Goal: Answer question/provide support

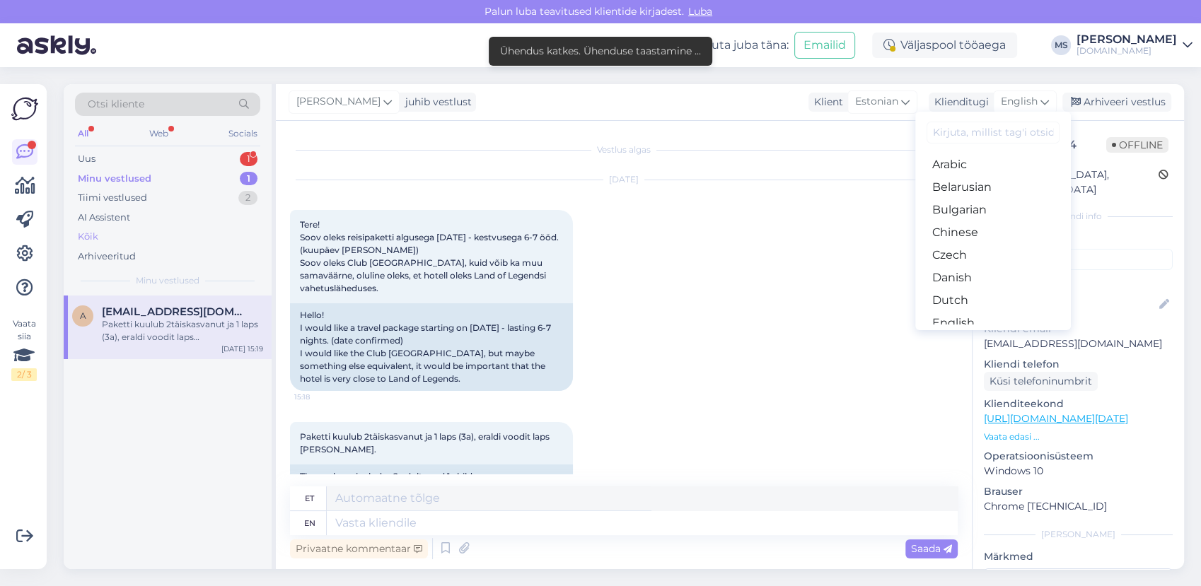
scroll to position [42, 0]
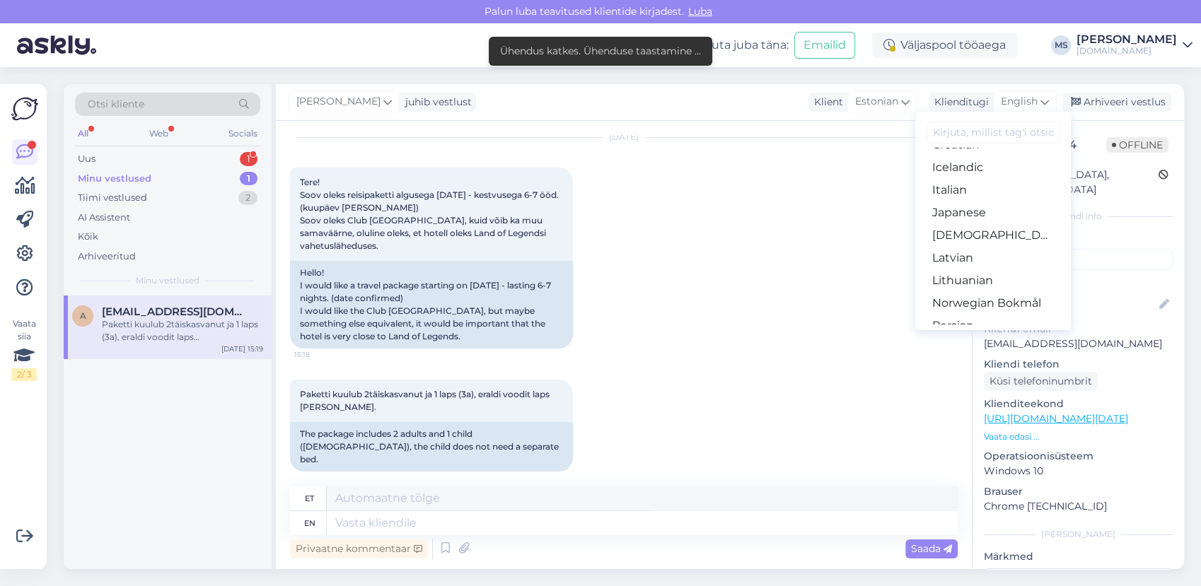
click at [130, 185] on div "Minu vestlused 1" at bounding box center [167, 179] width 185 height 20
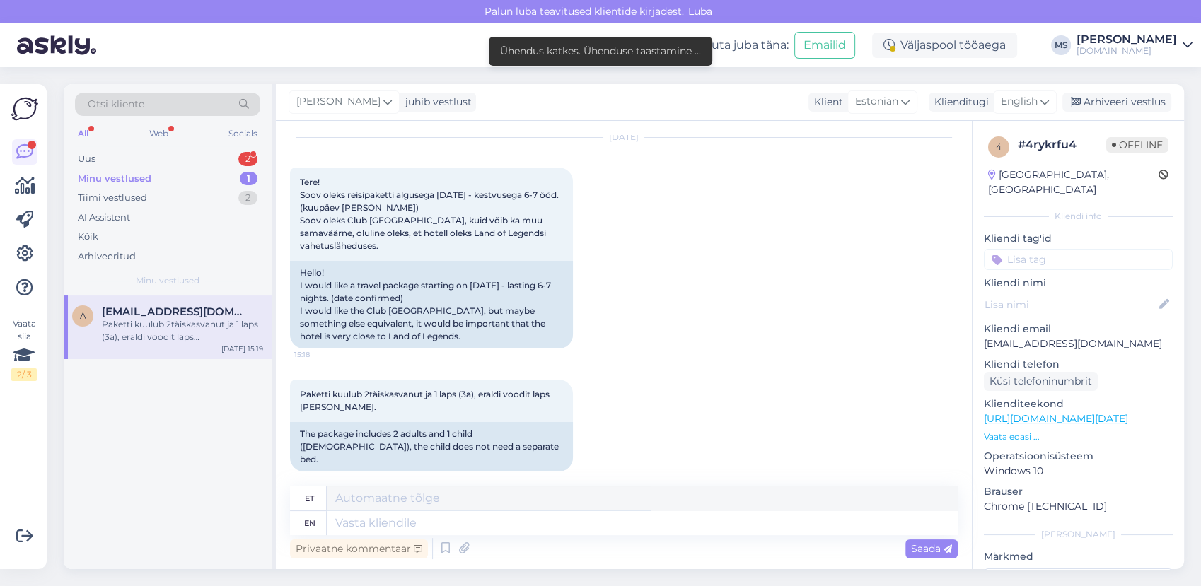
click at [137, 173] on div "Minu vestlused" at bounding box center [115, 179] width 74 height 14
click at [394, 528] on textarea at bounding box center [642, 523] width 631 height 24
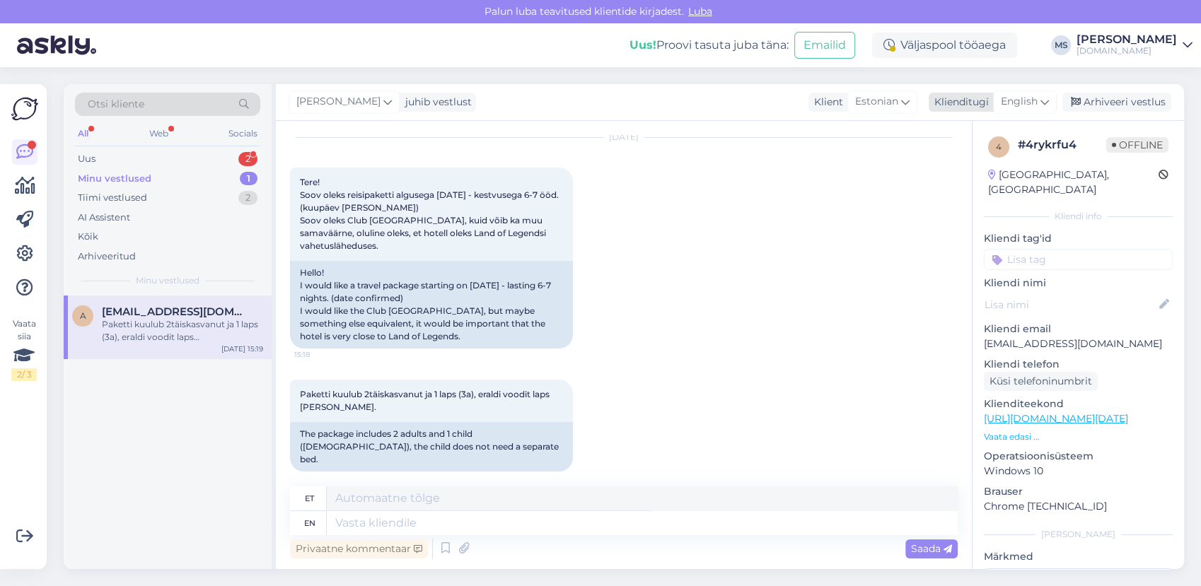
click at [1041, 105] on icon at bounding box center [1044, 102] width 8 height 16
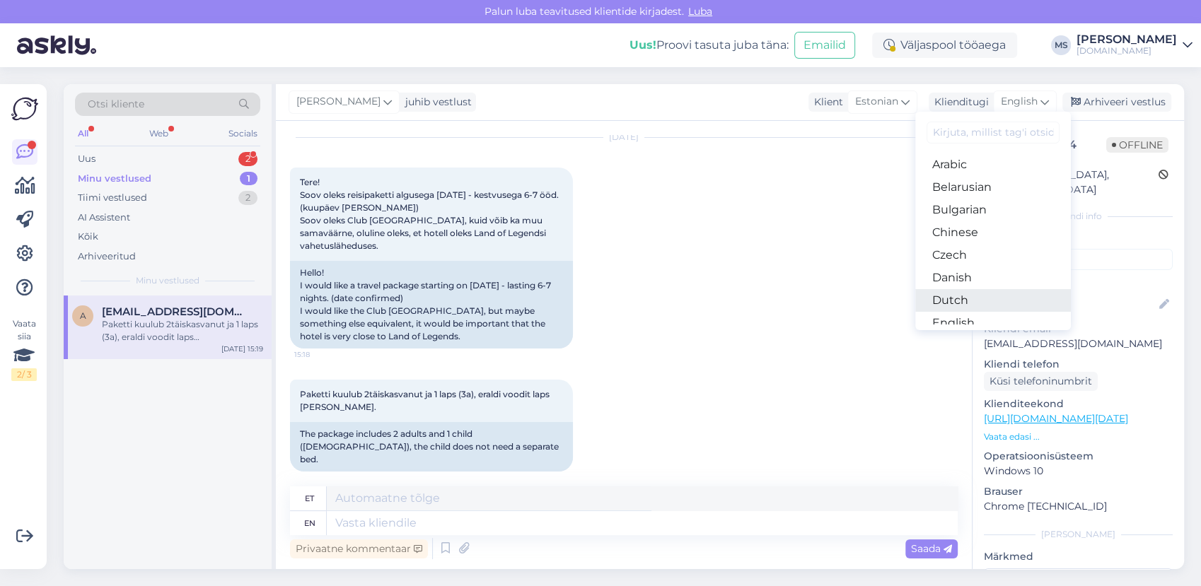
scroll to position [157, 0]
click at [974, 194] on link "Estonian" at bounding box center [993, 189] width 156 height 23
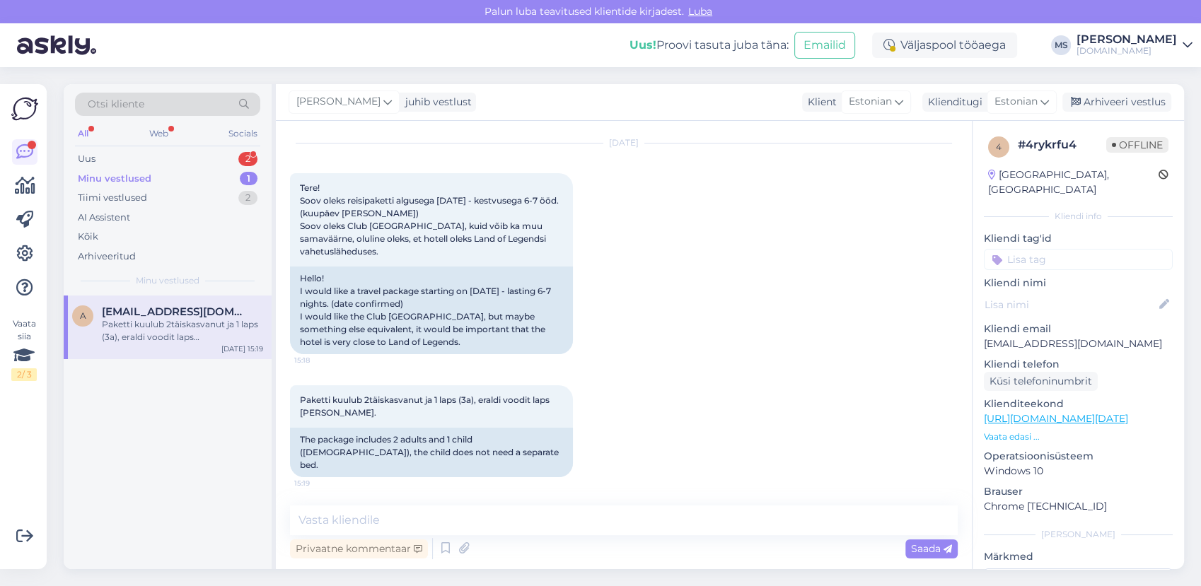
scroll to position [23, 0]
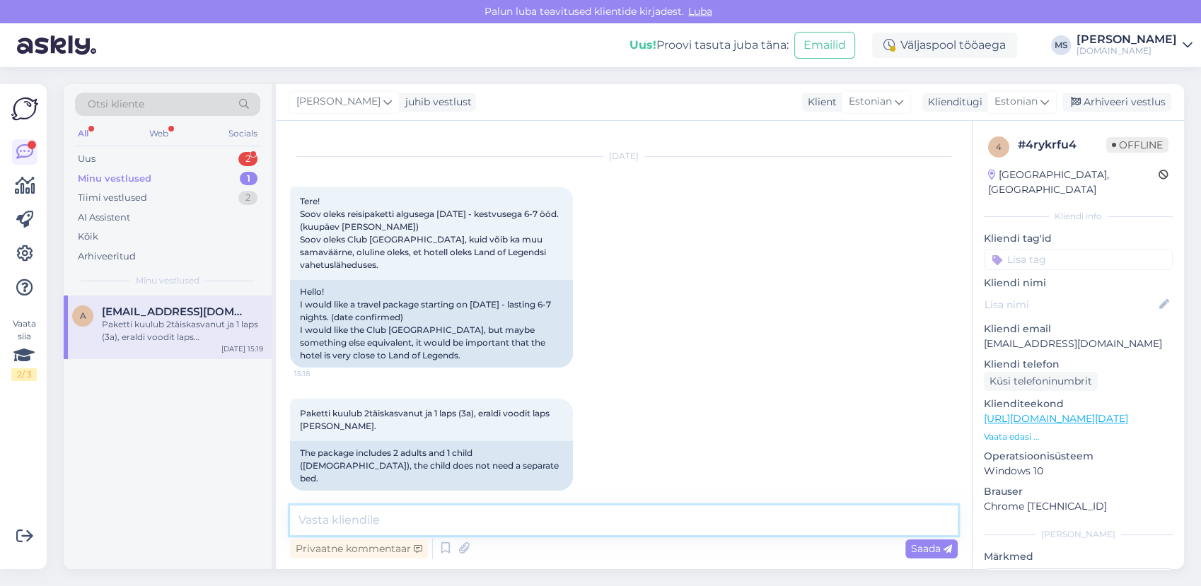
click at [477, 517] on textarea at bounding box center [624, 521] width 668 height 30
type textarea "Tere! Vastasime Teile [PERSON_NAME]! :)"
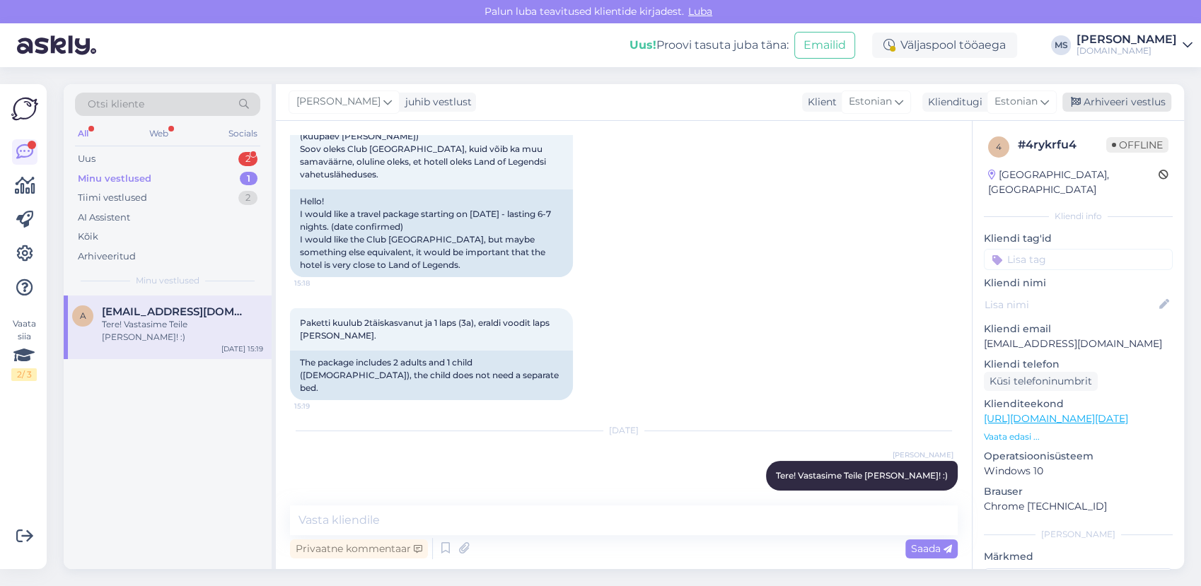
click at [1110, 99] on div "Arhiveeri vestlus" at bounding box center [1116, 102] width 109 height 19
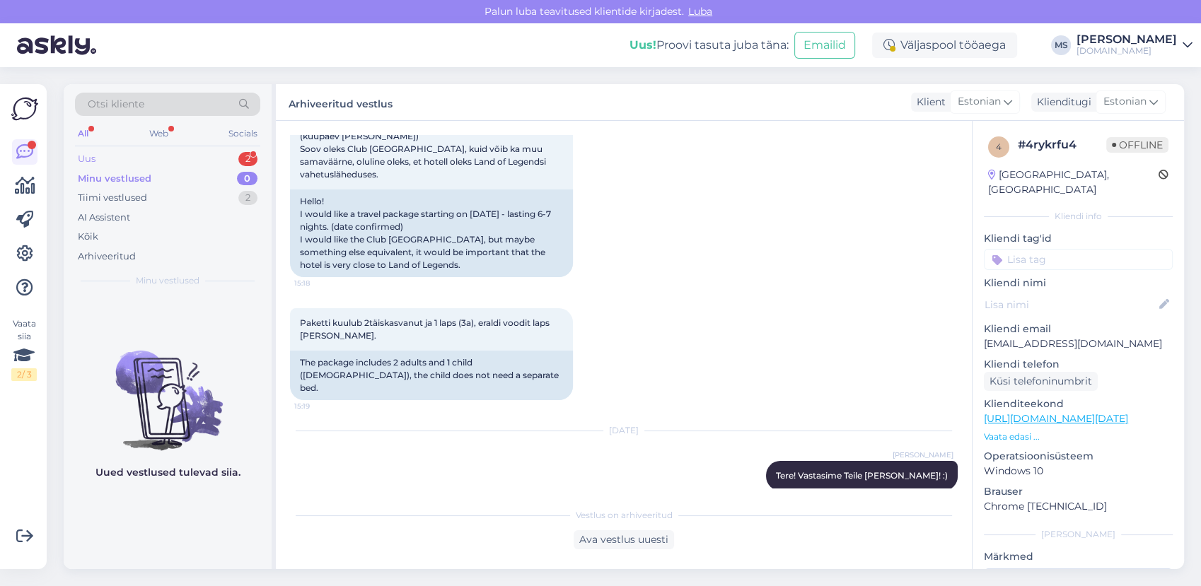
click at [165, 160] on div "Uus 2" at bounding box center [167, 159] width 185 height 20
